Goal: Find specific page/section: Find specific page/section

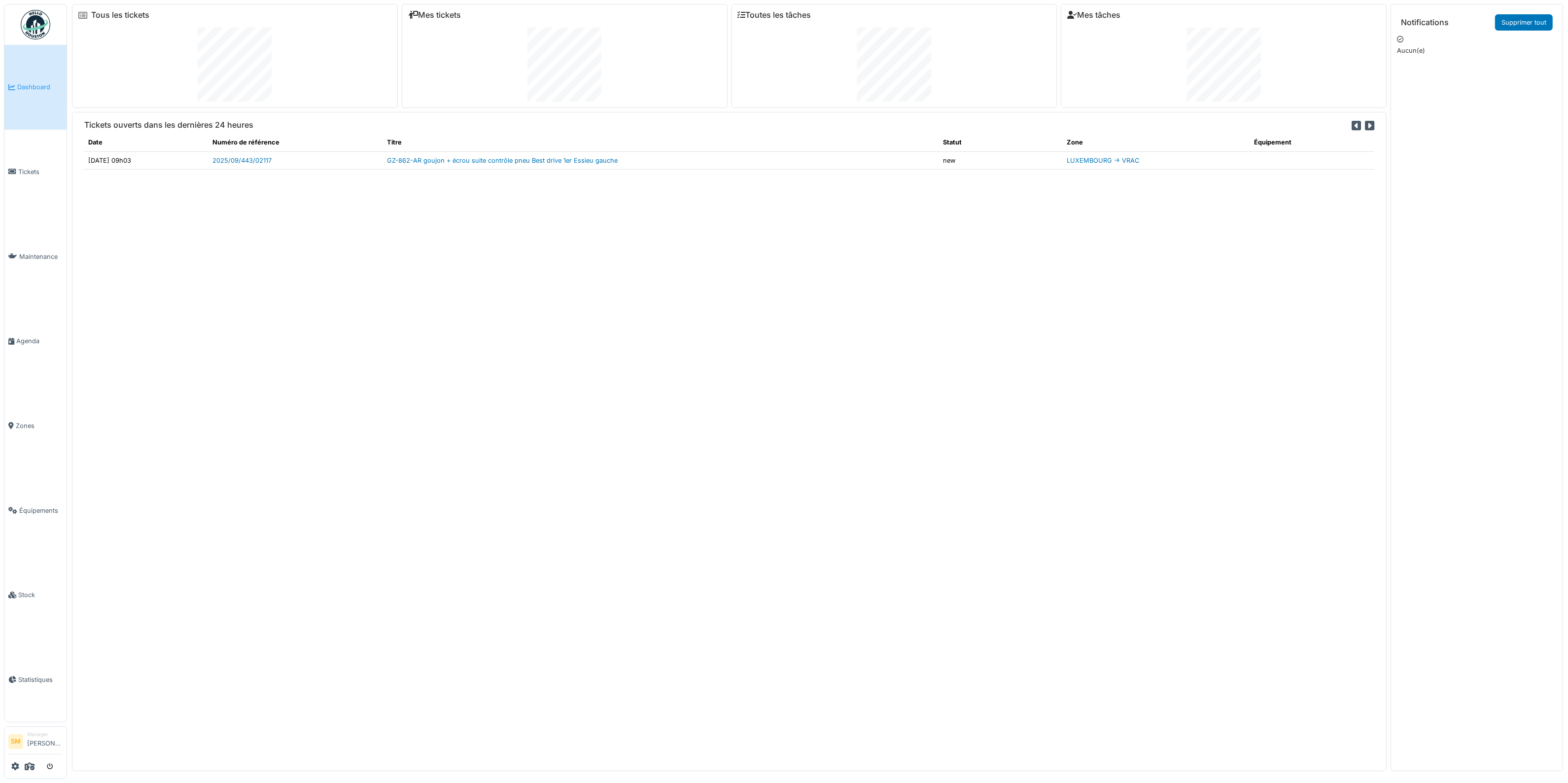
click at [43, 25] on img at bounding box center [35, 24] width 29 height 29
click at [444, 181] on td "[PERSON_NAME] siege conducteur mise en air" at bounding box center [661, 178] width 556 height 18
click at [444, 181] on link "[PERSON_NAME] siege conducteur mise en air" at bounding box center [458, 178] width 142 height 7
click at [201, 450] on div "Tickets ouverts dans les dernières 24 heures Date Numéro de référence Titre Sta…" at bounding box center [729, 441] width 1315 height 659
